Goal: Task Accomplishment & Management: Use online tool/utility

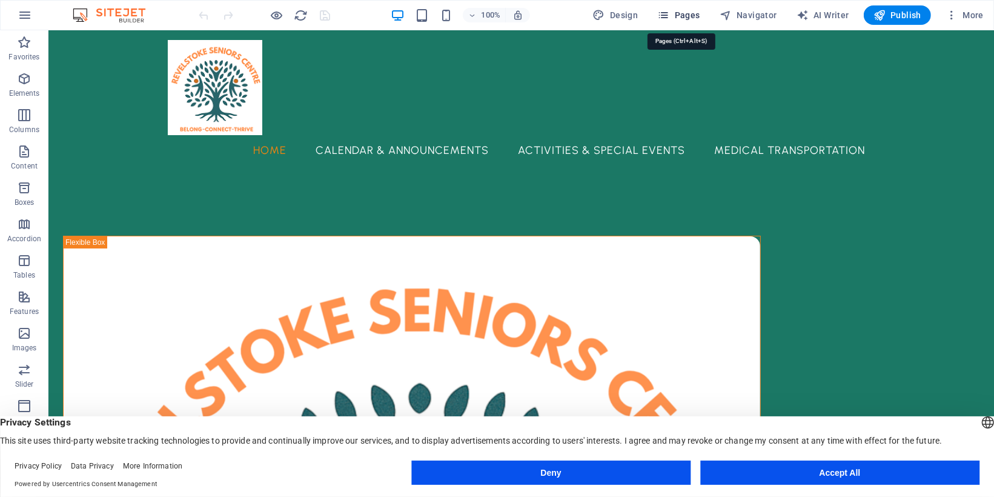
click at [683, 11] on span "Pages" at bounding box center [678, 15] width 42 height 12
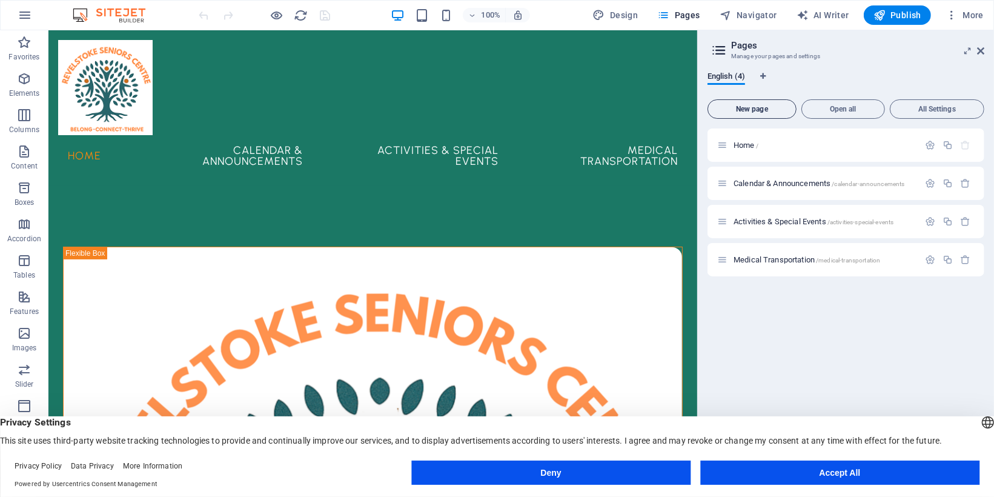
click at [761, 113] on button "New page" at bounding box center [752, 108] width 89 height 19
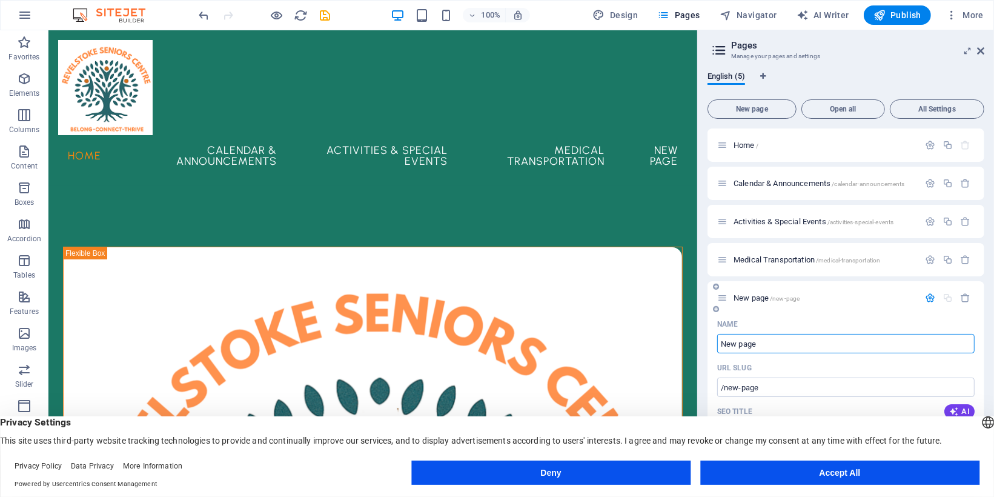
click at [810, 342] on input "New page" at bounding box center [846, 343] width 258 height 19
type input "Blo"
type input "/b"
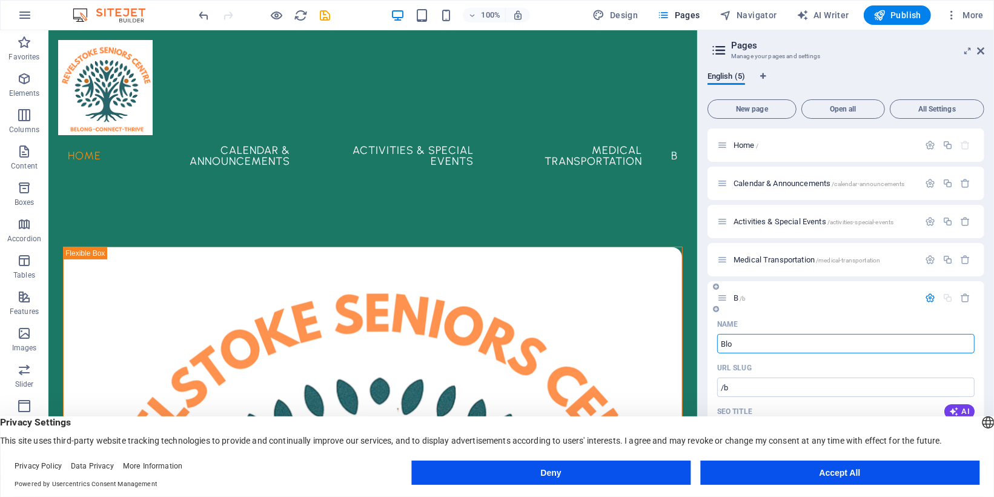
type input "Blo"
type input "/blo"
type input "Blog"
type input "/blog"
type input "Blog"
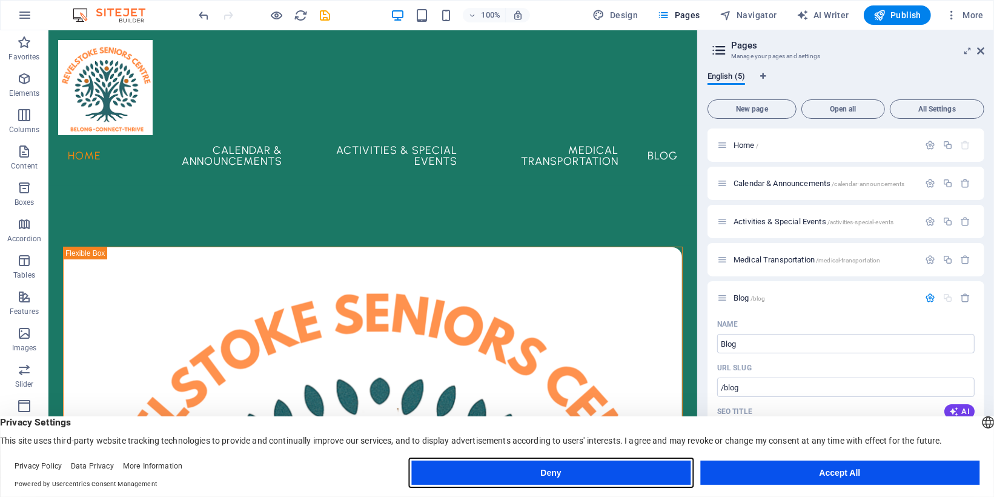
click at [552, 473] on button "Deny" at bounding box center [550, 473] width 279 height 24
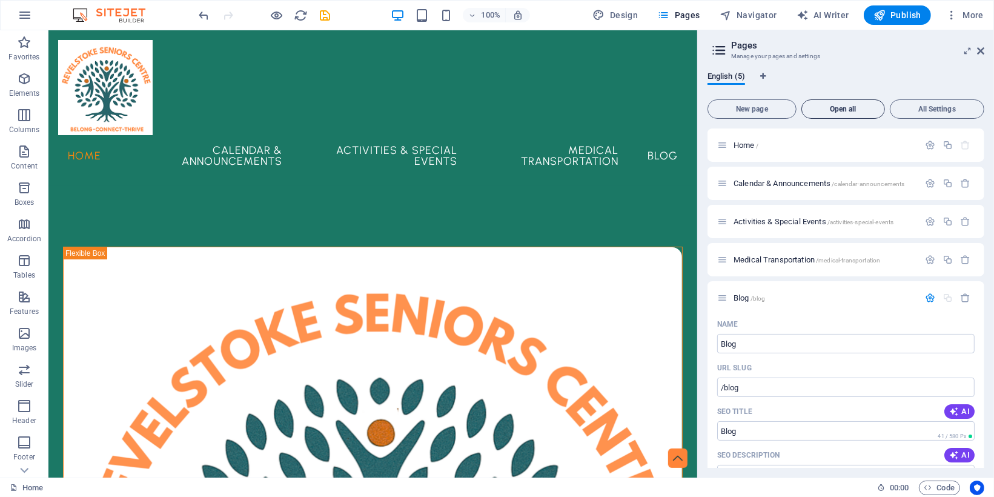
click at [862, 110] on span "Open all" at bounding box center [843, 108] width 73 height 7
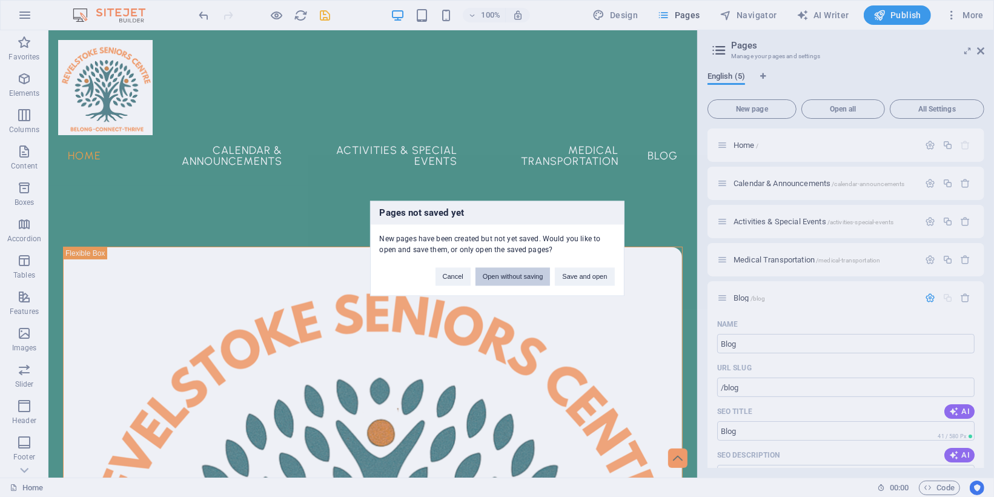
click at [525, 276] on button "Open without saving" at bounding box center [513, 277] width 75 height 18
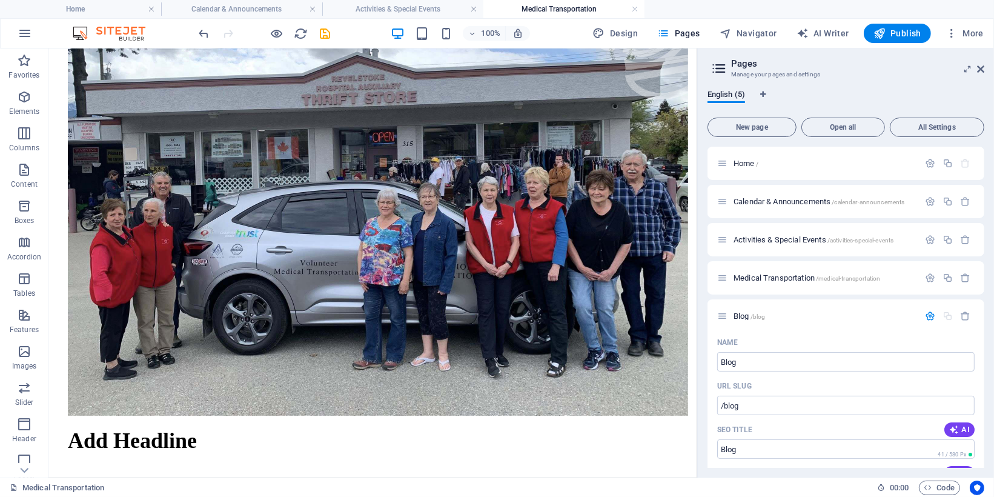
scroll to position [133, 0]
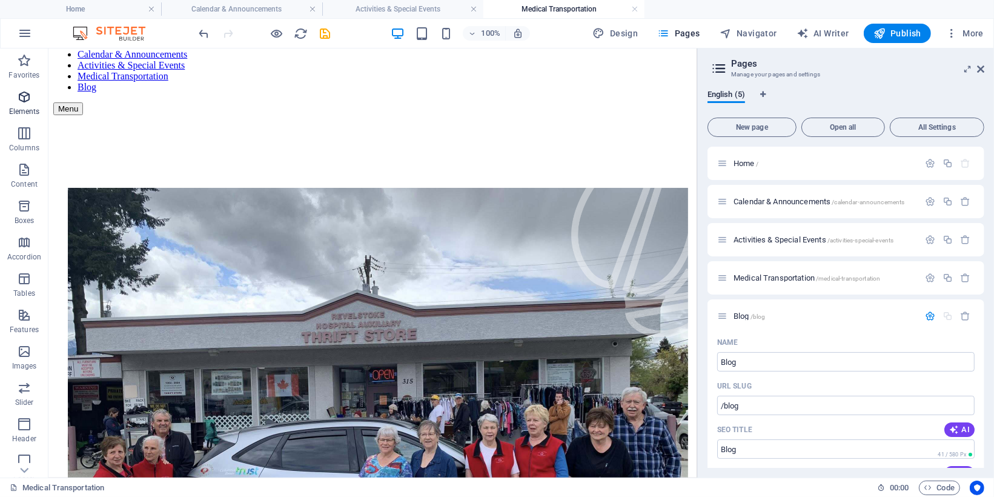
click at [28, 104] on span "Elements" at bounding box center [24, 104] width 48 height 29
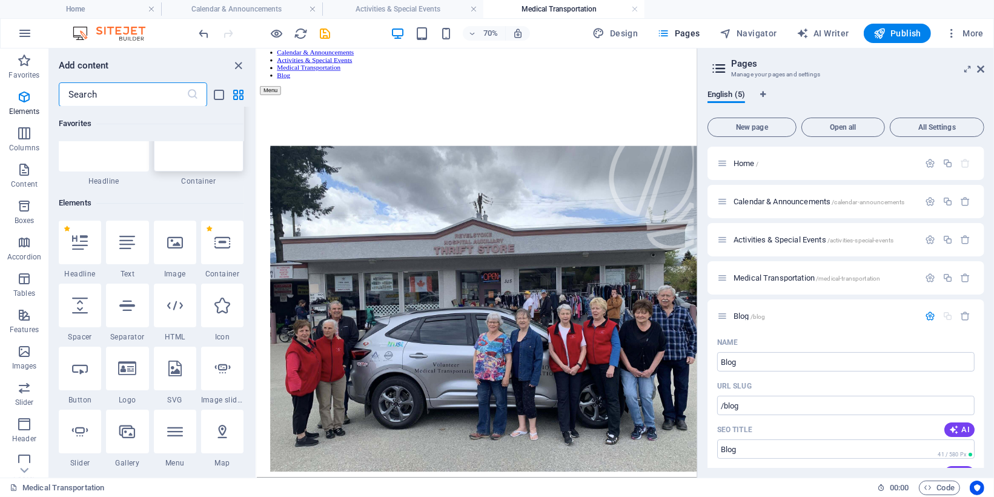
scroll to position [0, 0]
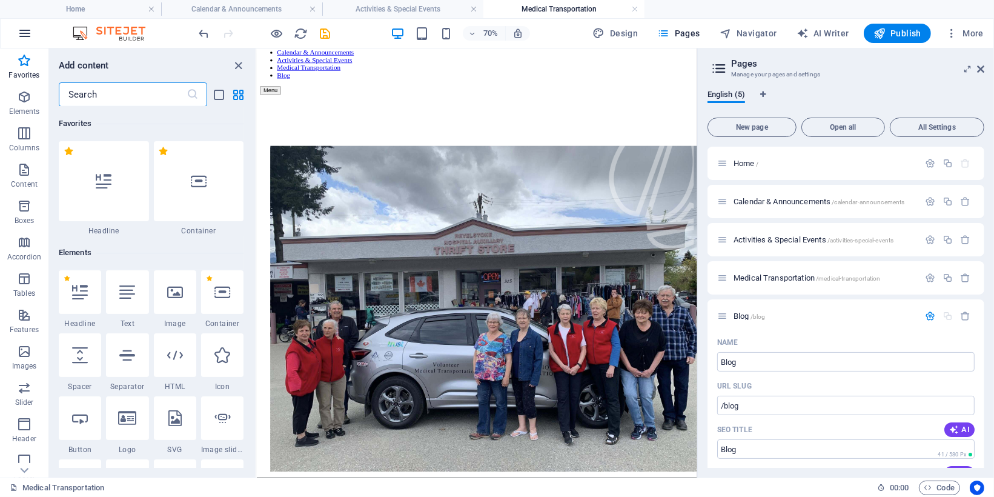
click at [22, 29] on icon "button" at bounding box center [25, 33] width 15 height 15
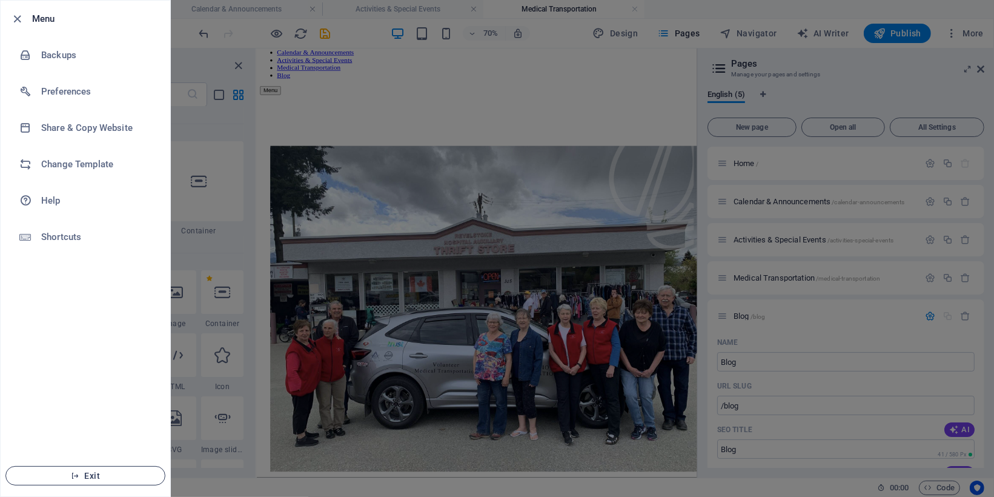
click at [96, 481] on button "Exit" at bounding box center [85, 475] width 160 height 19
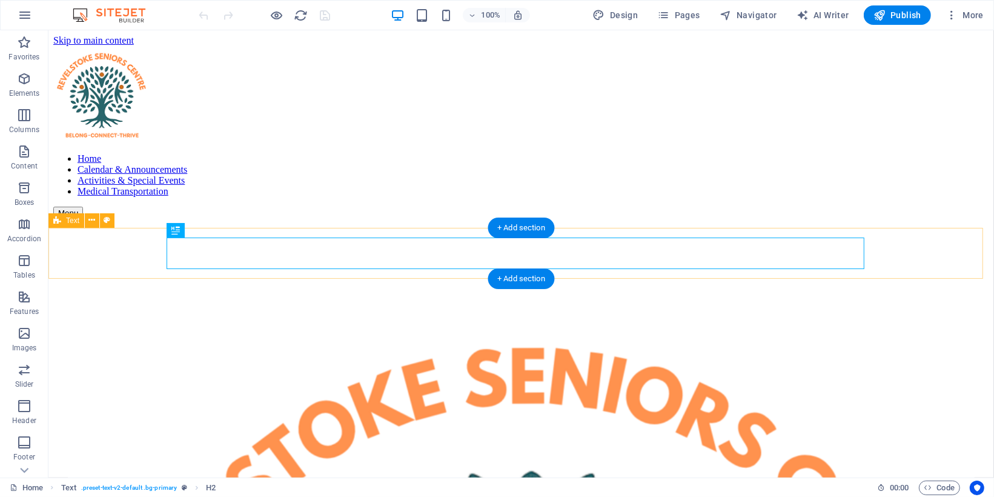
scroll to position [477, 0]
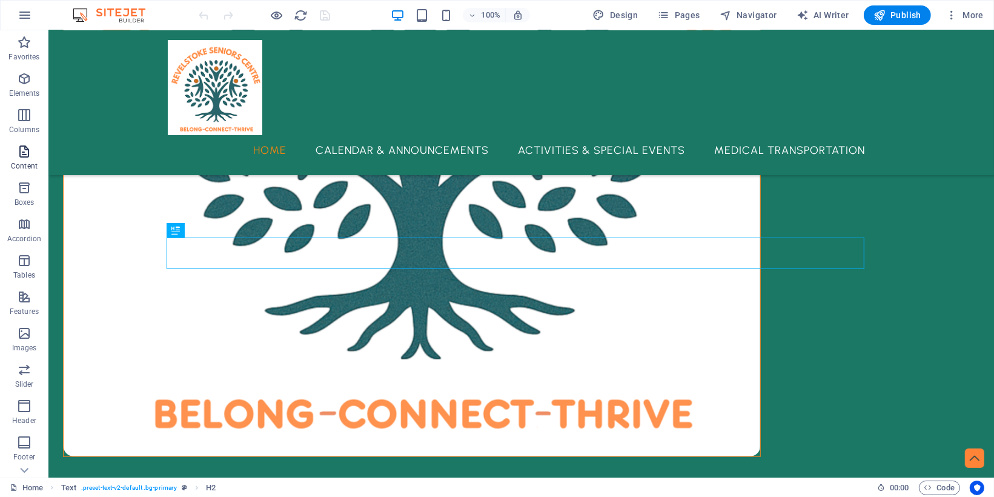
click at [29, 159] on span "Content" at bounding box center [24, 158] width 48 height 29
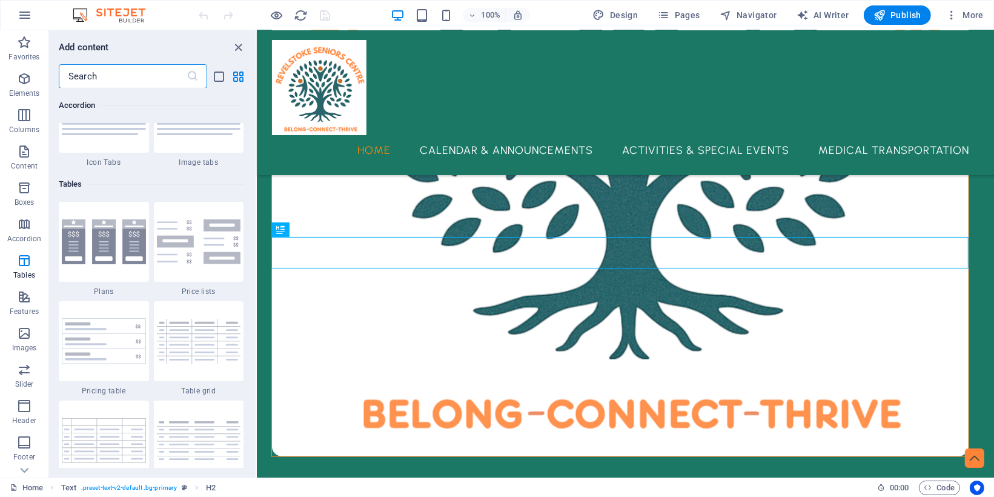
scroll to position [3861, 0]
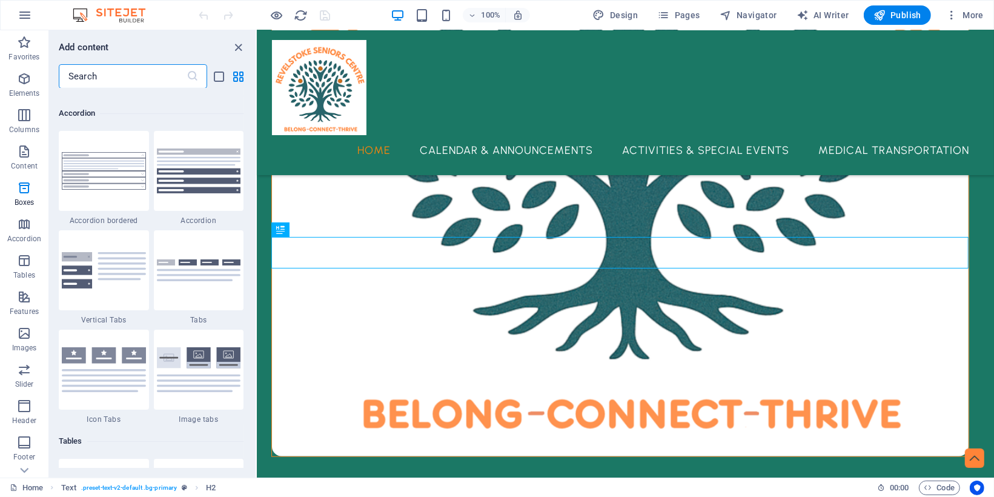
click at [88, 73] on input "text" at bounding box center [123, 76] width 128 height 24
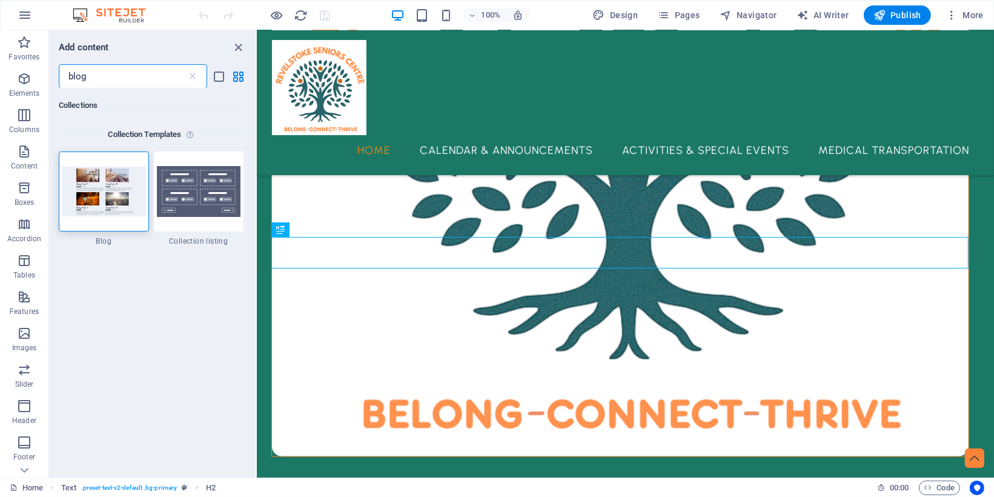
scroll to position [0, 0]
type input "blog"
click at [117, 200] on img at bounding box center [104, 191] width 84 height 49
click at [104, 191] on img at bounding box center [104, 191] width 84 height 49
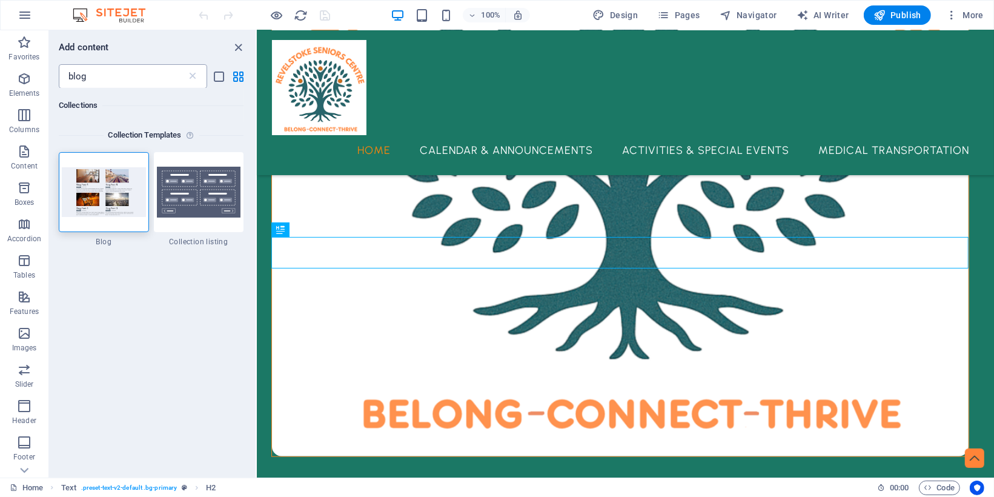
click at [133, 77] on input "blog" at bounding box center [123, 76] width 128 height 24
click at [680, 12] on span "Pages" at bounding box center [678, 15] width 42 height 12
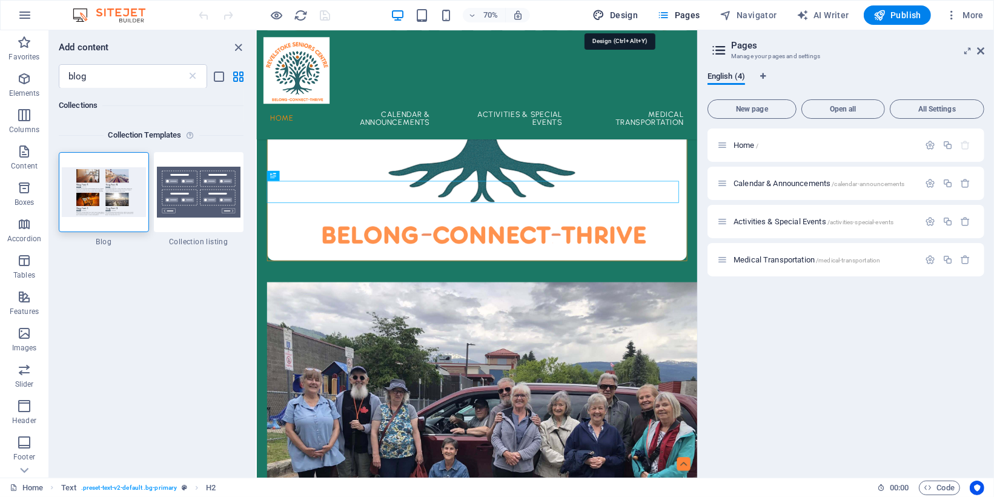
click at [612, 14] on span "Design" at bounding box center [615, 15] width 45 height 12
select select "px"
select select "500"
select select "px"
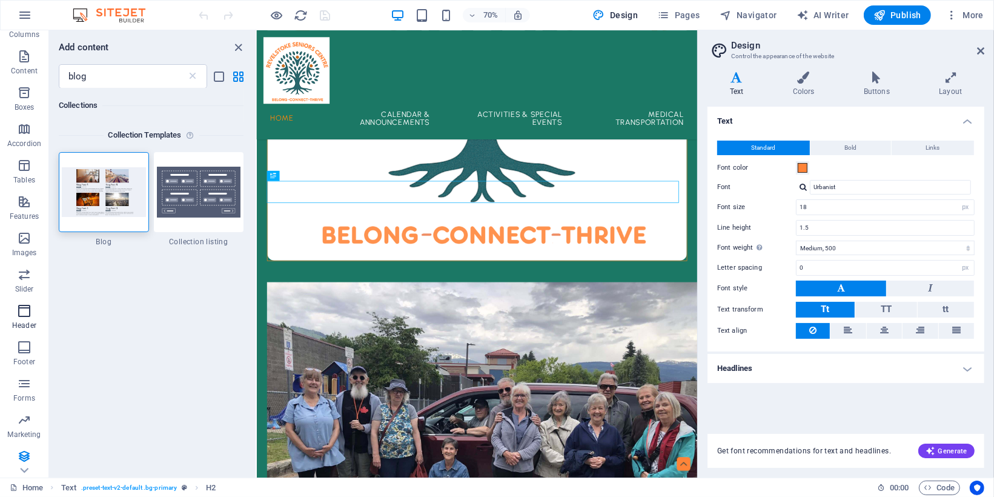
scroll to position [98, 0]
click at [20, 385] on icon "button" at bounding box center [24, 380] width 15 height 15
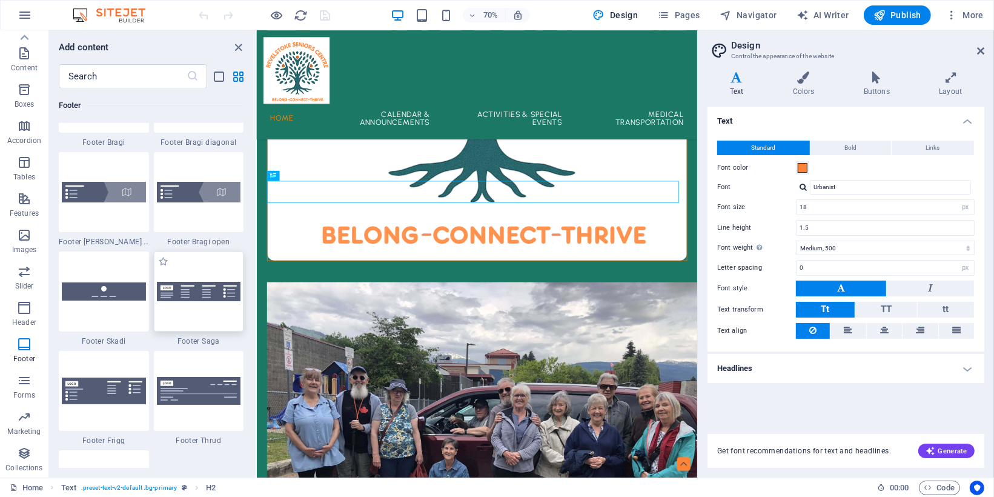
scroll to position [8693, 0]
